Goal: Transaction & Acquisition: Register for event/course

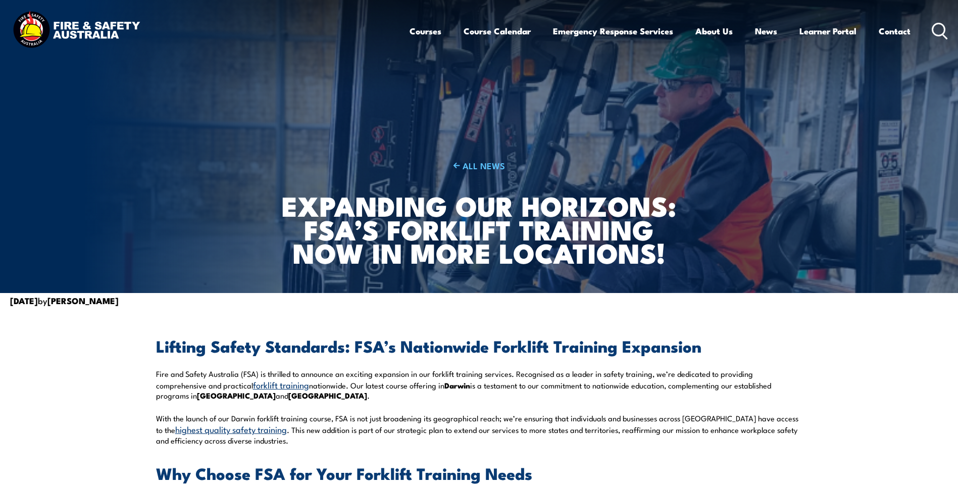
scroll to position [425, 0]
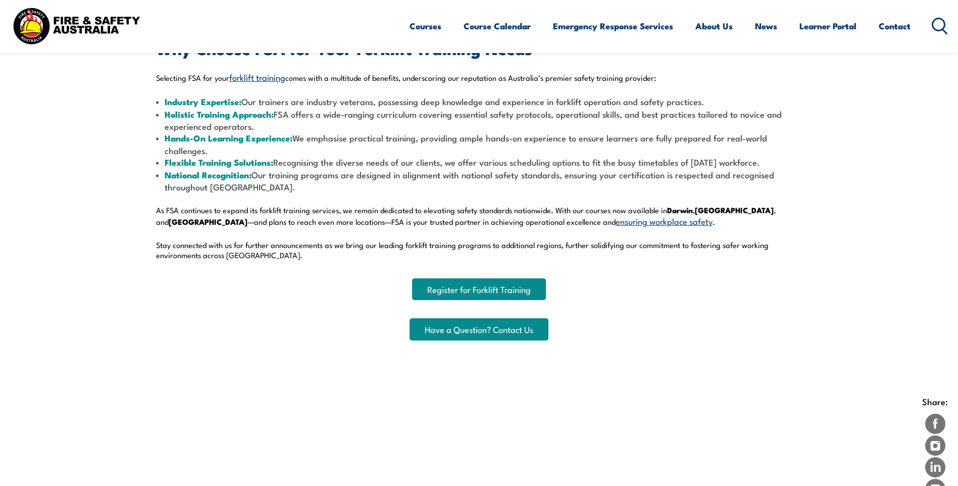
click at [469, 293] on link "Register for Forklift Training" at bounding box center [479, 289] width 134 height 22
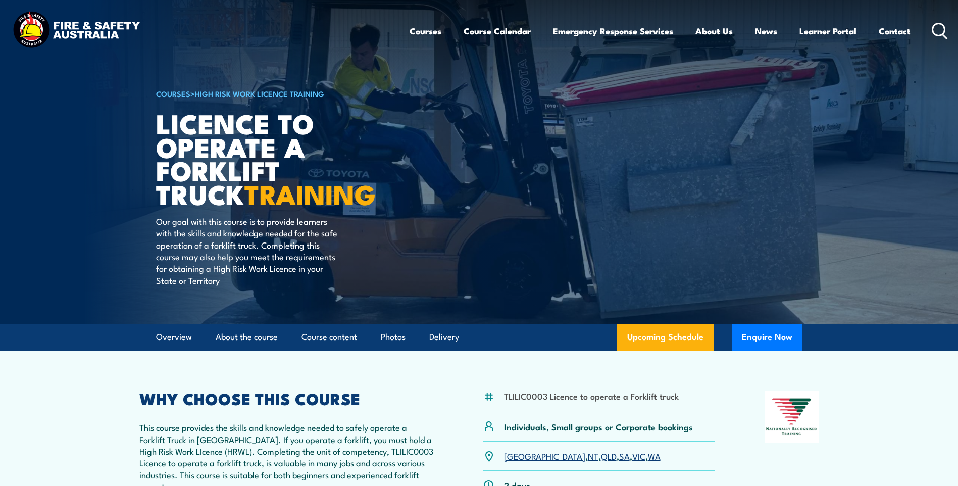
click at [648, 459] on link "WA" at bounding box center [654, 455] width 13 height 12
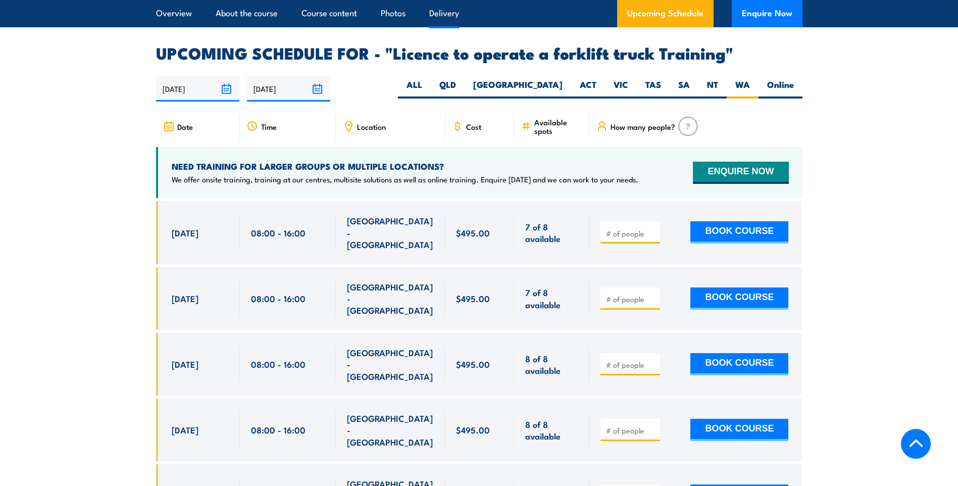
scroll to position [1690, 0]
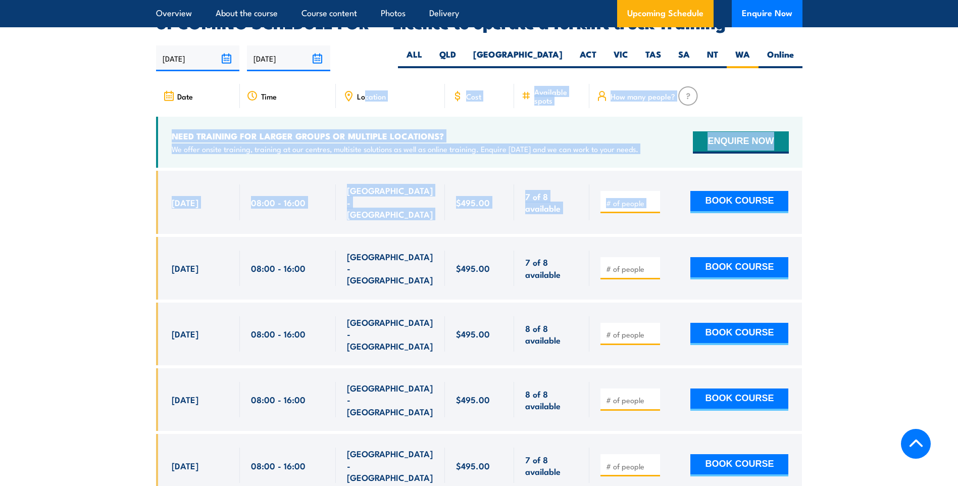
drag, startPoint x: 363, startPoint y: 82, endPoint x: 757, endPoint y: 197, distance: 409.9
click at [757, 197] on div "Date Time Location Cost" at bounding box center [479, 396] width 646 height 625
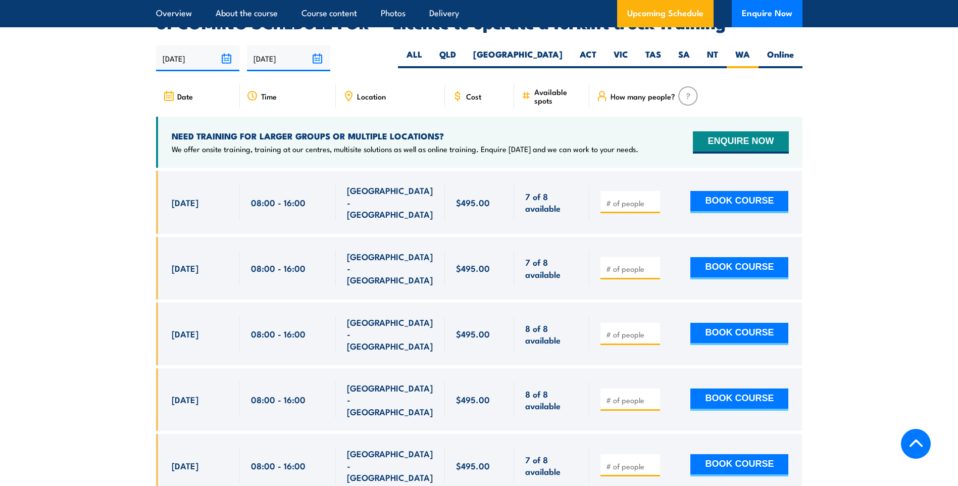
click at [864, 240] on section "UPCOMING SCHEDULE FOR - "Licence to operate a forklift truck Training" 28/08/20…" at bounding box center [479, 362] width 958 height 694
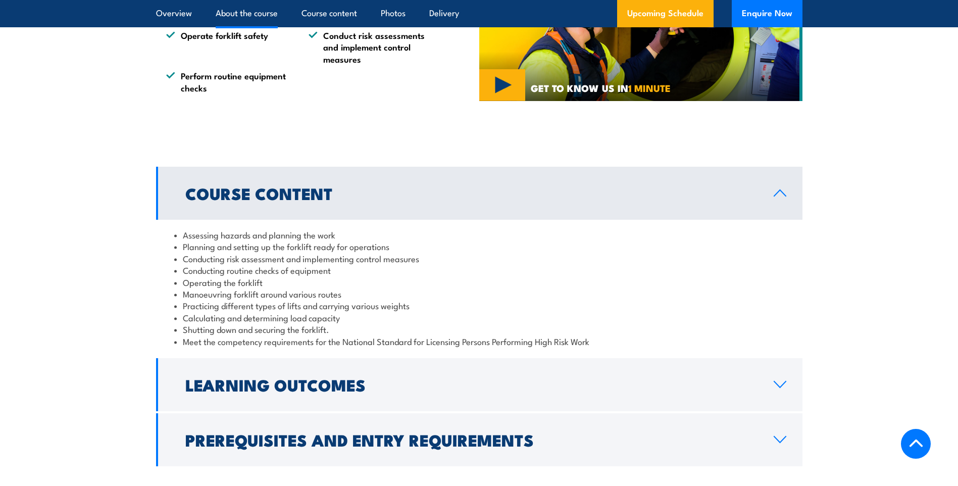
scroll to position [795, 0]
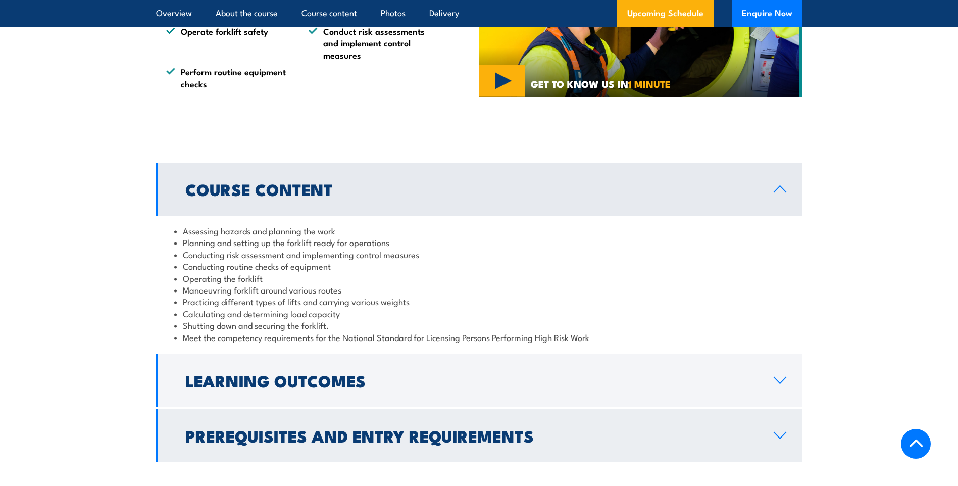
click at [771, 439] on link "Prerequisites and Entry Requirements" at bounding box center [479, 435] width 646 height 53
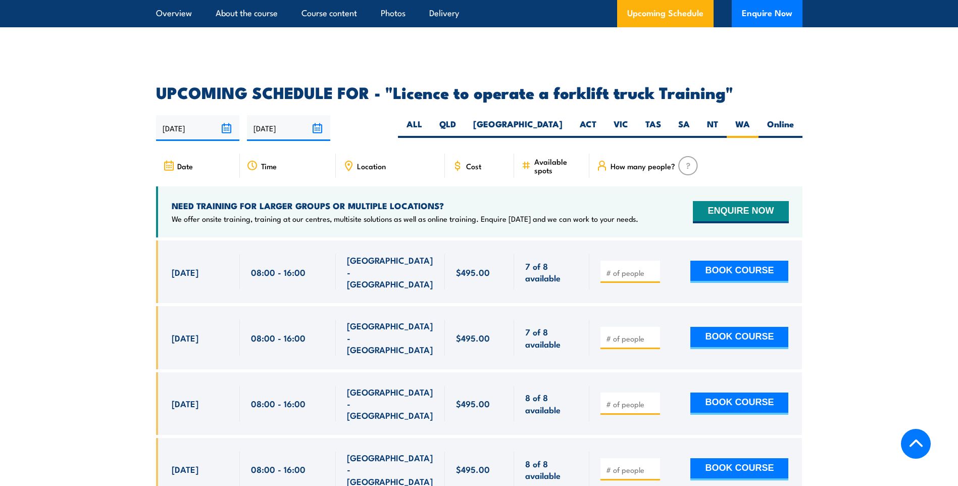
scroll to position [1765, 0]
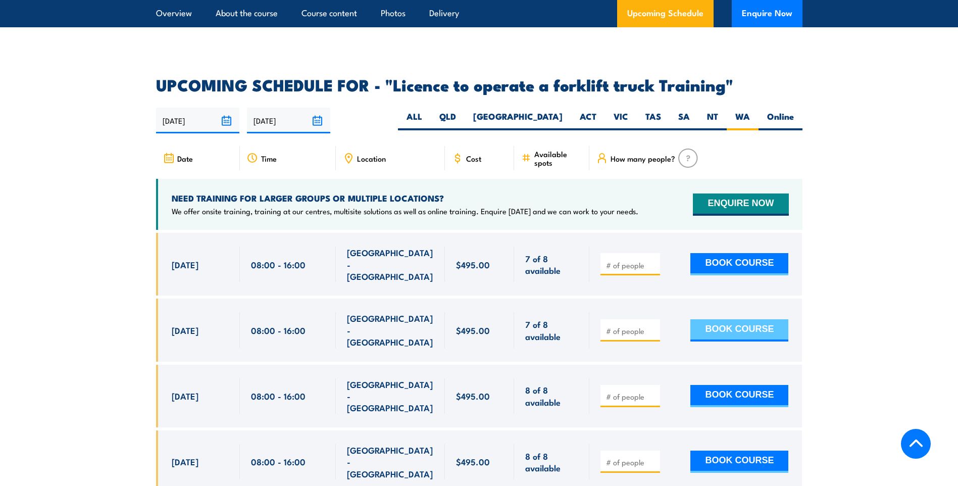
click at [747, 319] on button "BOOK COURSE" at bounding box center [739, 330] width 98 height 22
type input "1"
click at [653, 326] on input "1" at bounding box center [631, 331] width 50 height 10
click at [709, 319] on button "BOOK COURSE" at bounding box center [739, 330] width 98 height 22
